Goal: Task Accomplishment & Management: Use online tool/utility

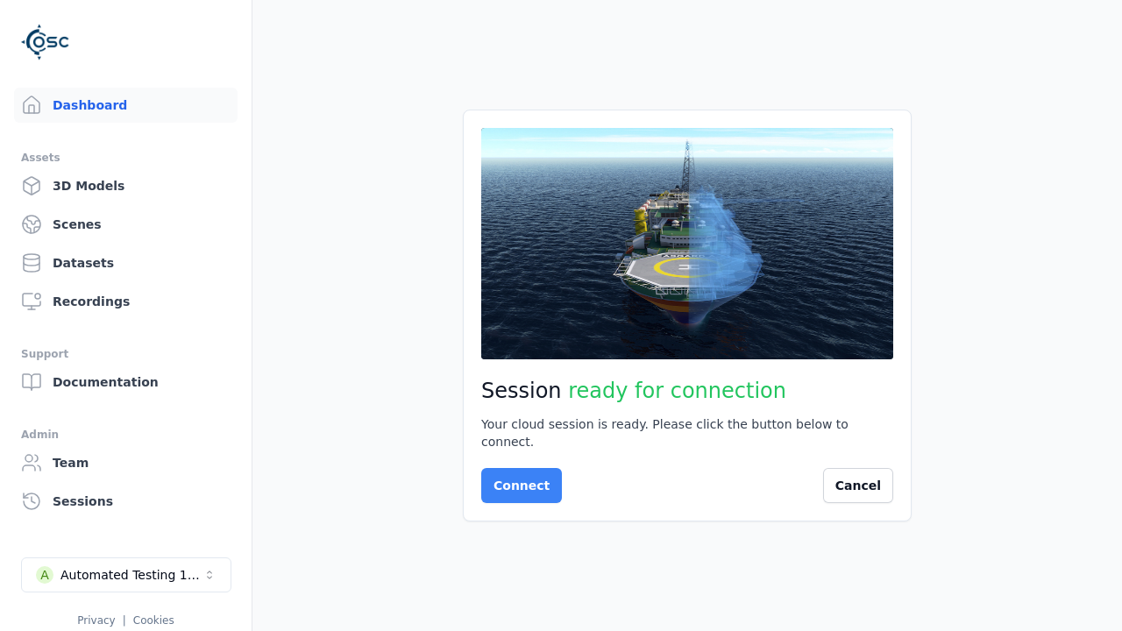
click at [516, 477] on button "Connect" at bounding box center [521, 485] width 81 height 35
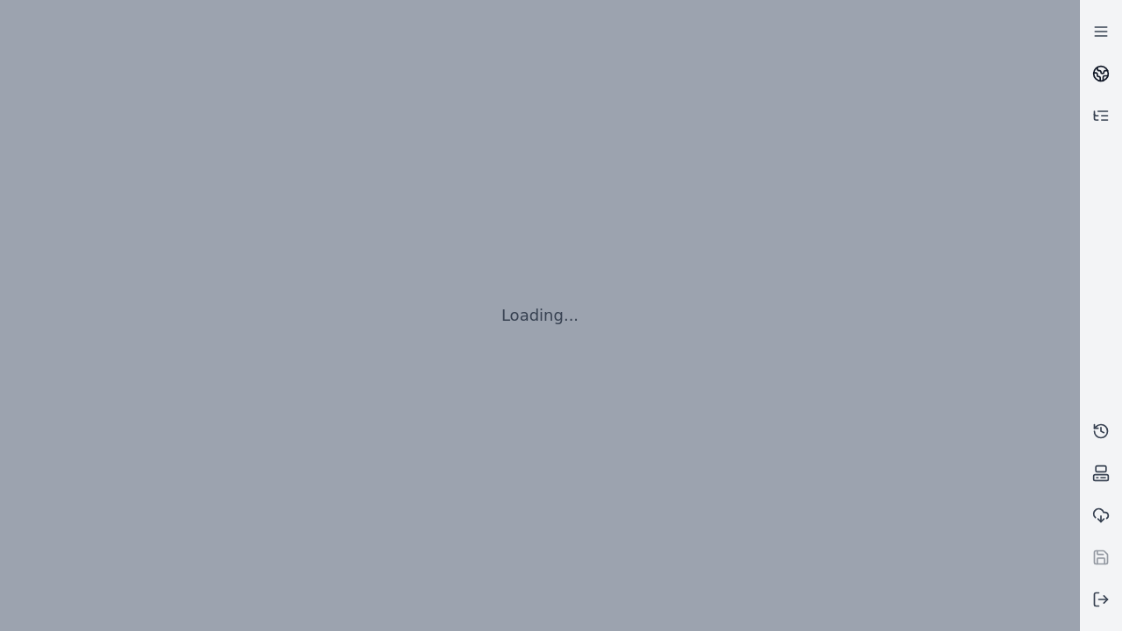
click at [1101, 74] on icon at bounding box center [1103, 71] width 11 height 6
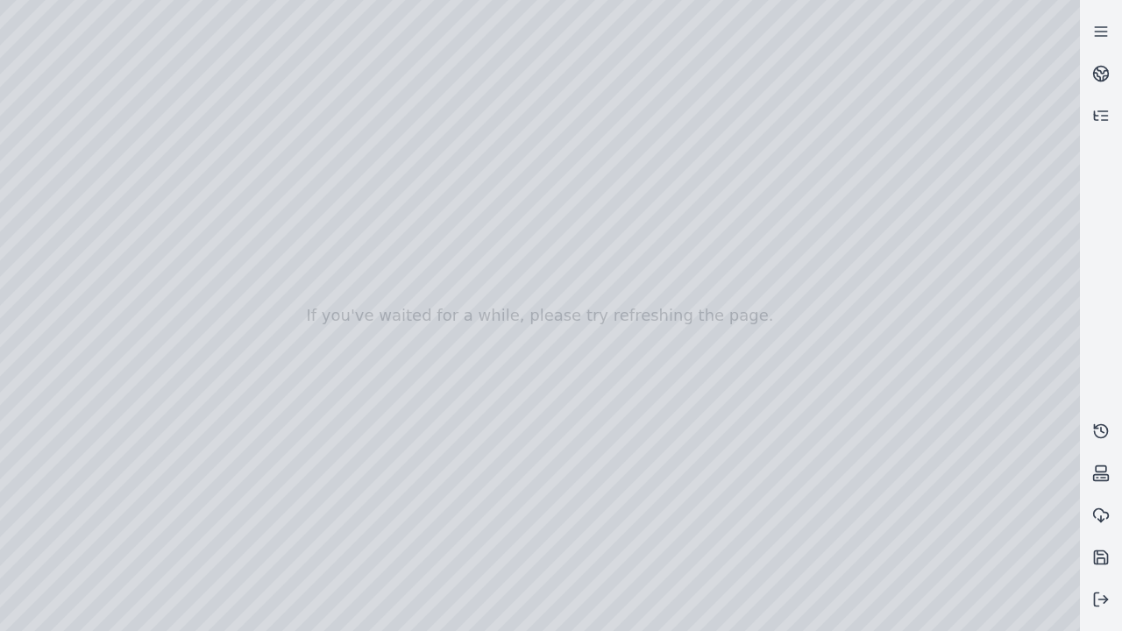
click at [4, 4] on div at bounding box center [540, 315] width 1080 height 631
click at [5, 112] on div at bounding box center [540, 315] width 1080 height 631
click at [0, 0] on div at bounding box center [540, 315] width 1080 height 631
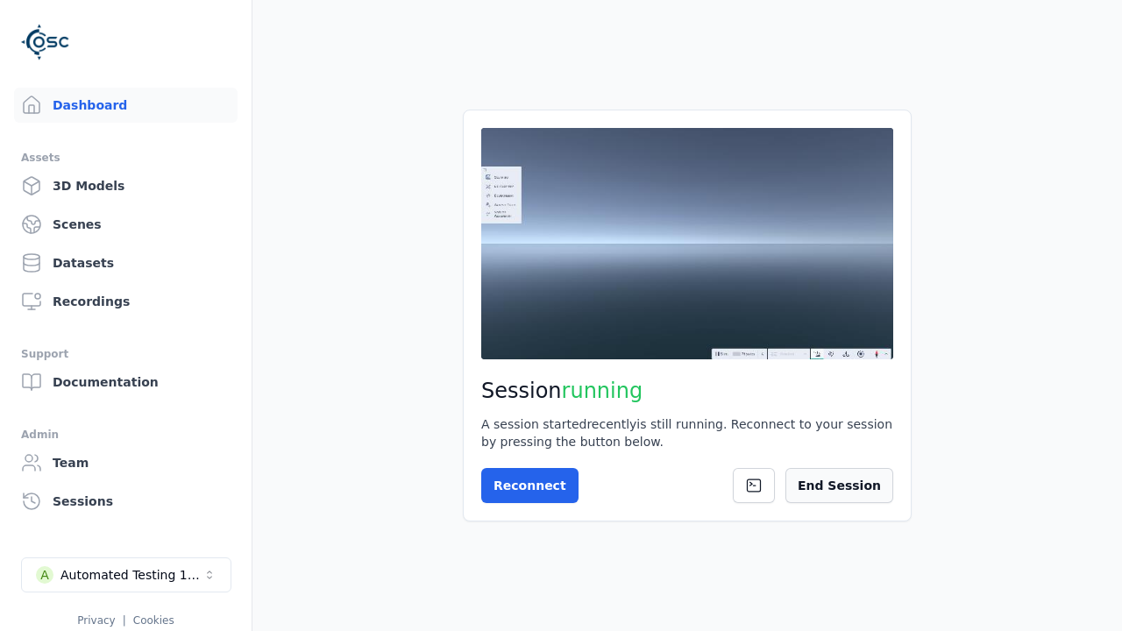
click at [848, 486] on button "End Session" at bounding box center [840, 485] width 108 height 35
